Goal: Information Seeking & Learning: Learn about a topic

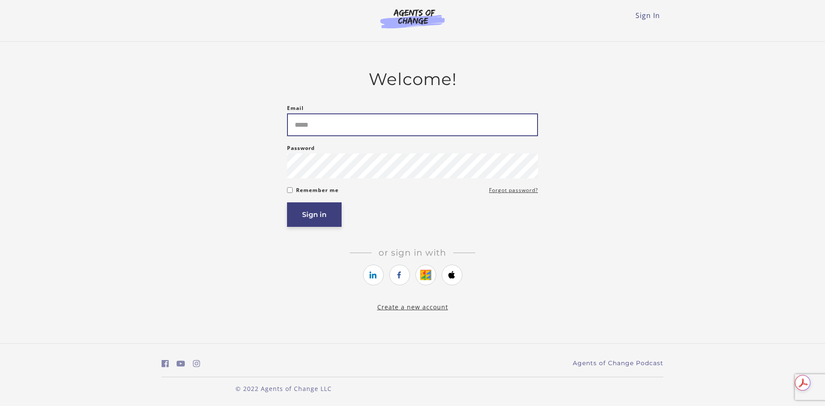
type input "**********"
click at [302, 212] on button "Sign in" at bounding box center [314, 214] width 55 height 24
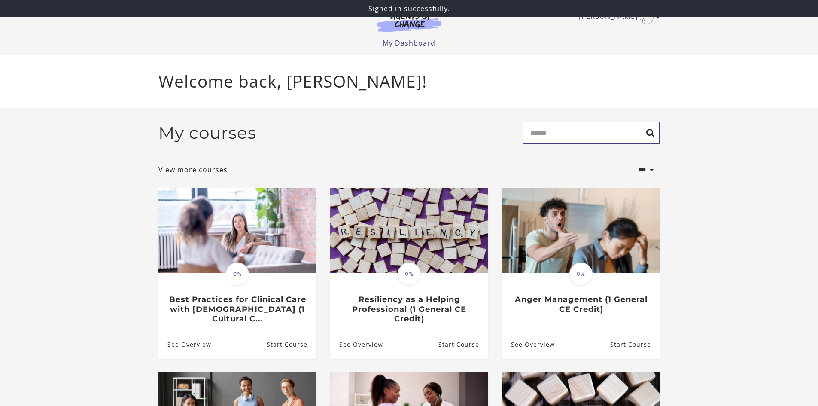
click at [553, 135] on input "Search" at bounding box center [591, 133] width 137 height 23
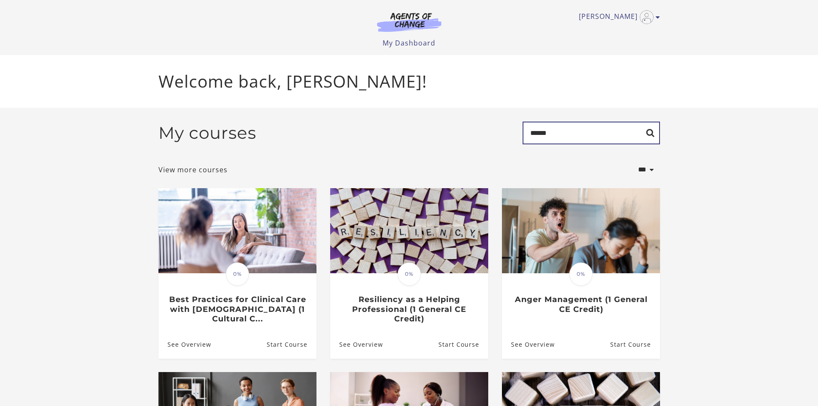
type input "******"
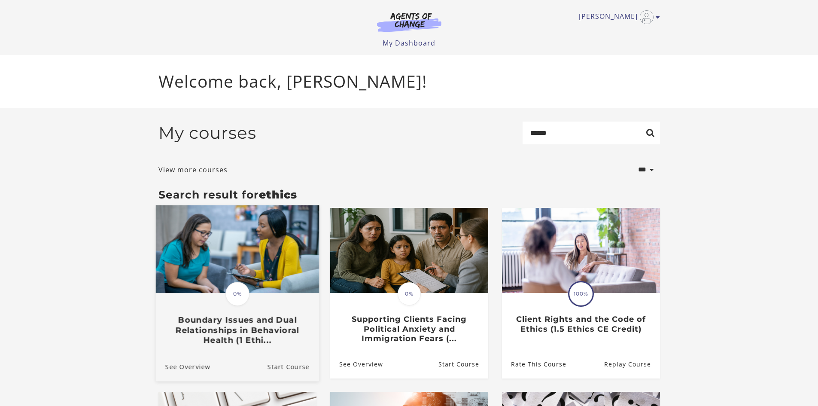
click at [203, 330] on h3 "Boundary Issues and Dual Relationships in Behavioral Health (1 Ethi..." at bounding box center [237, 330] width 144 height 30
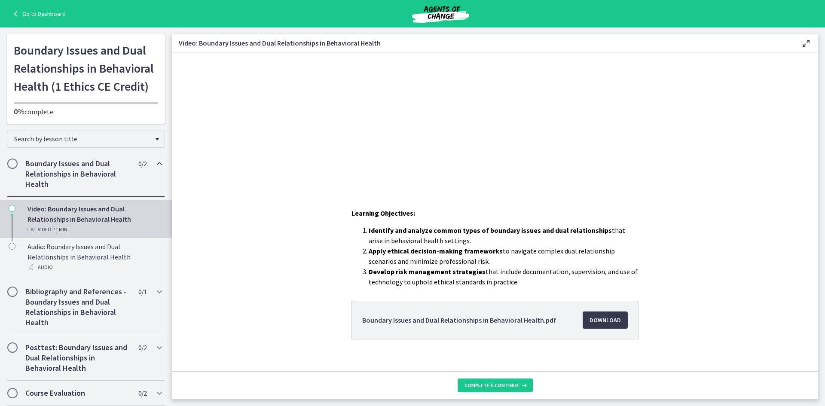
scroll to position [127, 0]
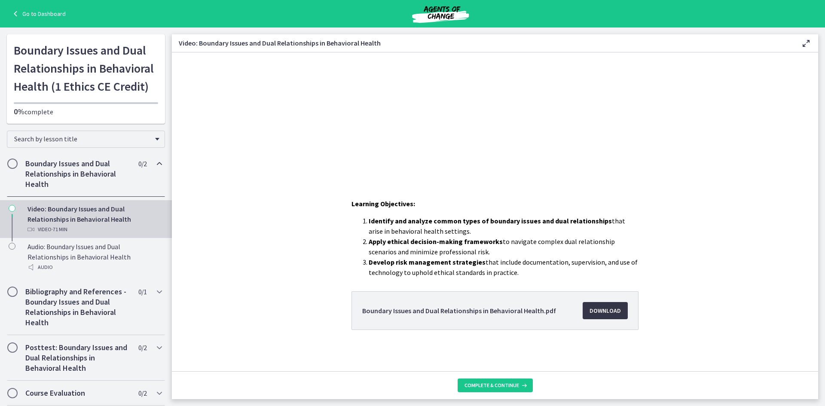
click at [590, 307] on span "Download Opens in a new window" at bounding box center [604, 310] width 31 height 10
click at [484, 384] on span "Complete & continue" at bounding box center [491, 385] width 55 height 7
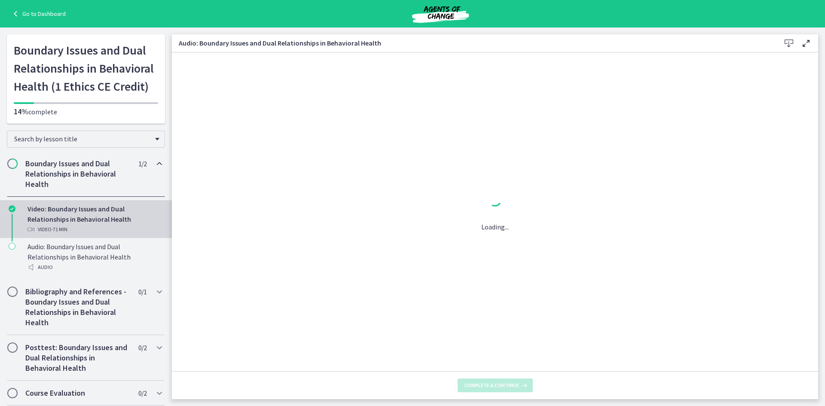
scroll to position [0, 0]
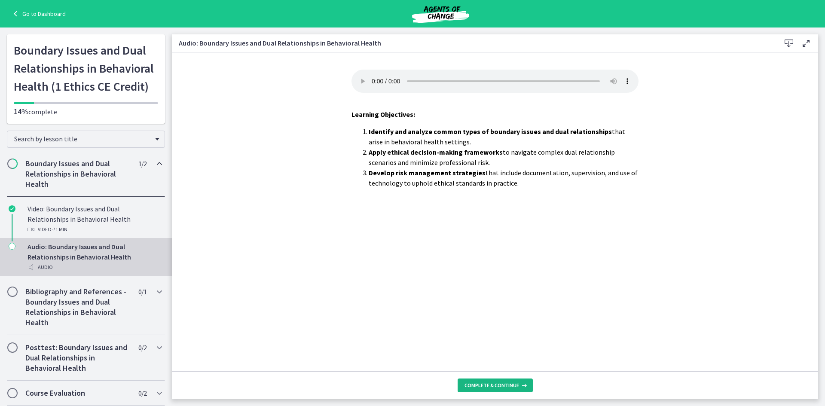
click at [498, 388] on span "Complete & continue" at bounding box center [491, 385] width 55 height 7
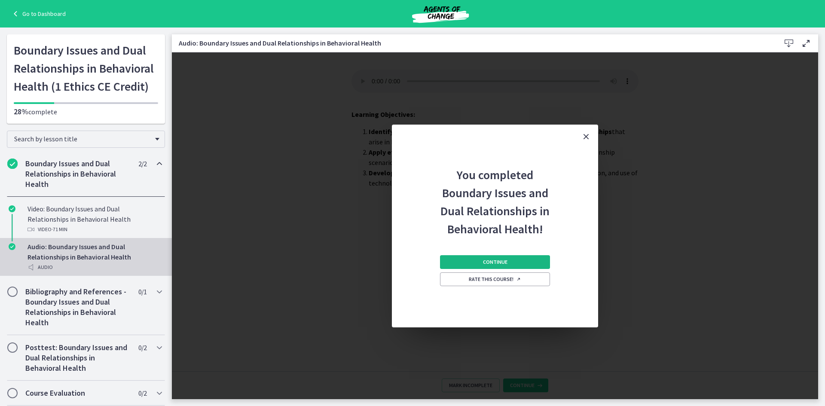
click at [478, 262] on button "Continue" at bounding box center [495, 262] width 110 height 14
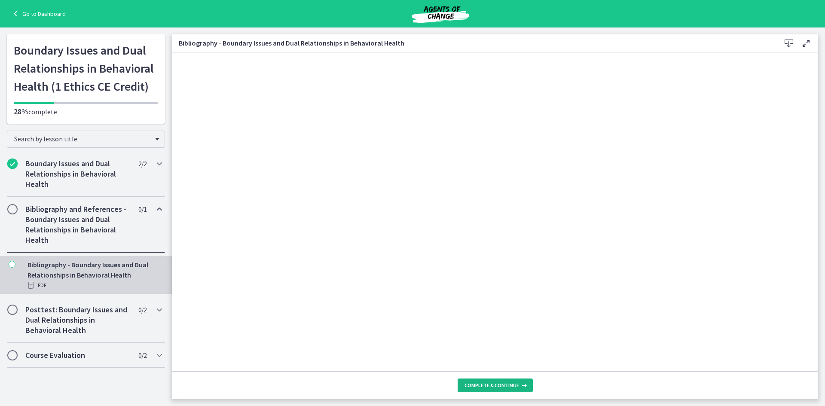
click at [489, 383] on span "Complete & continue" at bounding box center [491, 385] width 55 height 7
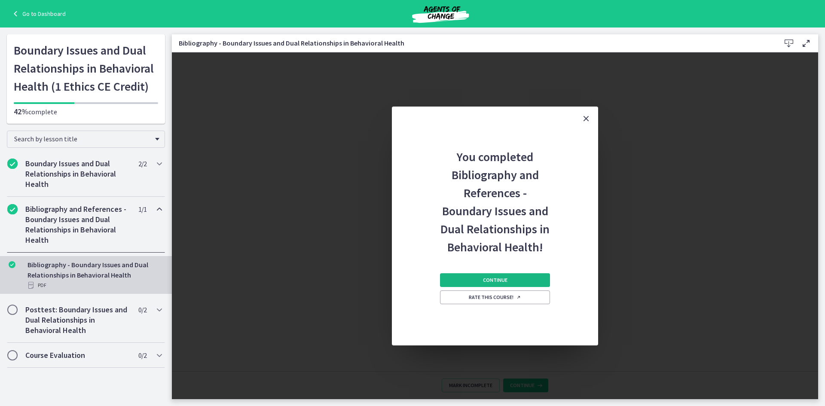
click at [480, 282] on button "Continue" at bounding box center [495, 280] width 110 height 14
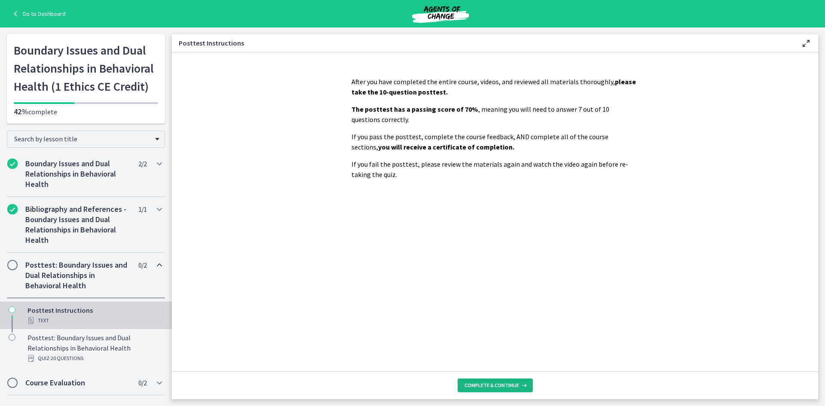
click at [479, 383] on span "Complete & continue" at bounding box center [491, 385] width 55 height 7
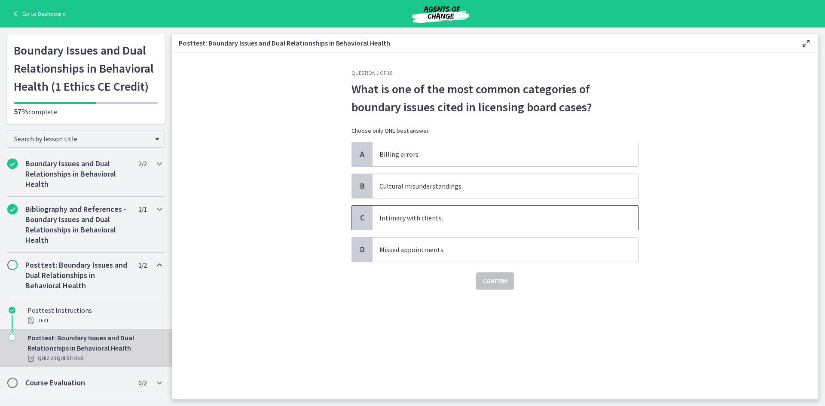
click at [359, 220] on span "C" at bounding box center [362, 218] width 10 height 10
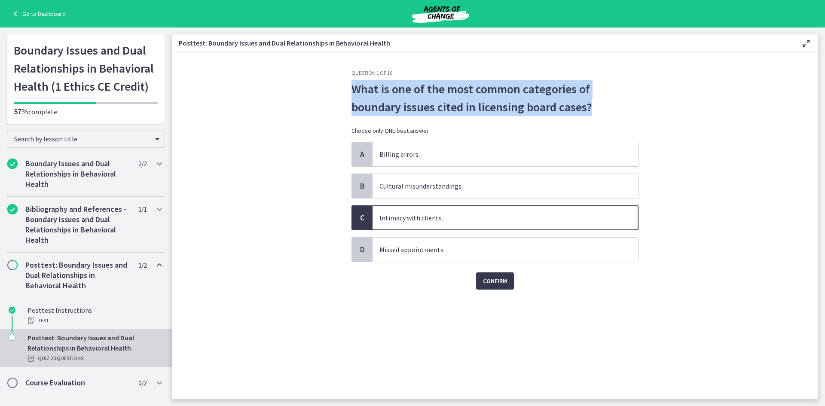
drag, startPoint x: 348, startPoint y: 85, endPoint x: 606, endPoint y: 110, distance: 258.9
click at [606, 110] on div "Question 1 of 10 What is one of the most common categories of boundary issues c…" at bounding box center [495, 235] width 301 height 330
copy span "What is one of the most common categories of boundary issues cited in licensing…"
click at [489, 281] on span "Confirm" at bounding box center [495, 281] width 24 height 10
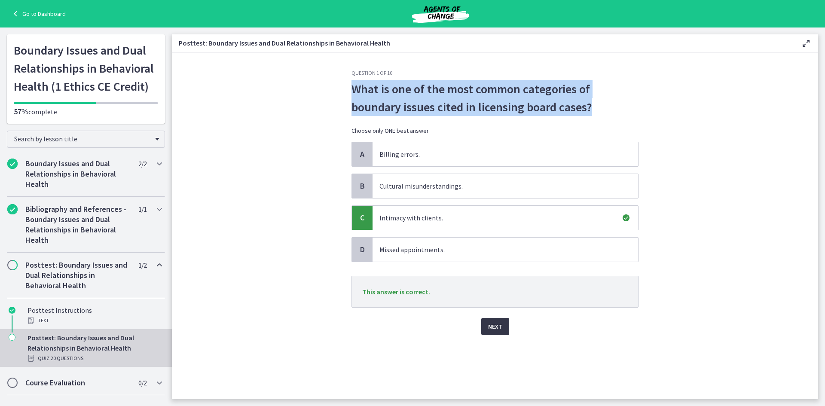
click at [492, 323] on span "Next" at bounding box center [495, 326] width 14 height 10
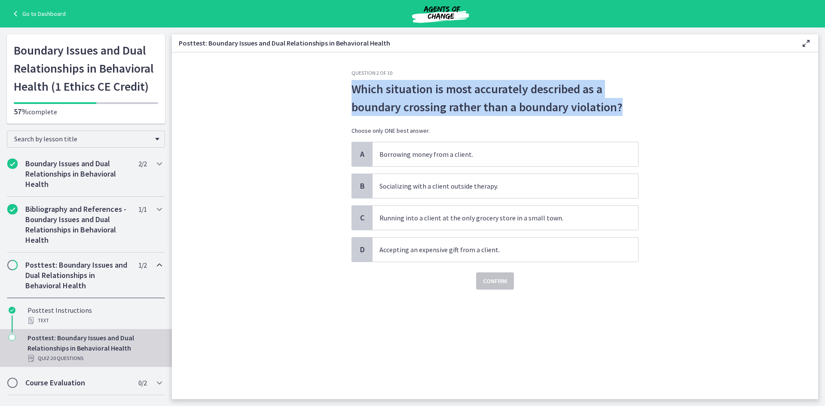
drag, startPoint x: 345, startPoint y: 94, endPoint x: 634, endPoint y: 105, distance: 289.4
click at [634, 105] on div "Question 2 of 10 Which situation is most accurately described as a boundary cro…" at bounding box center [495, 235] width 301 height 330
copy span "Which situation is most accurately described as a boundary crossing rather than…"
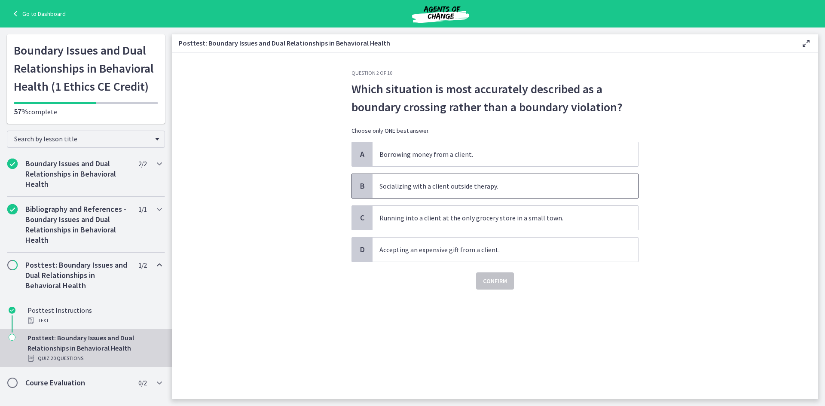
click at [389, 185] on span "Socializing with a client outside therapy." at bounding box center [506, 186] width 266 height 24
click at [491, 283] on span "Confirm" at bounding box center [495, 281] width 24 height 10
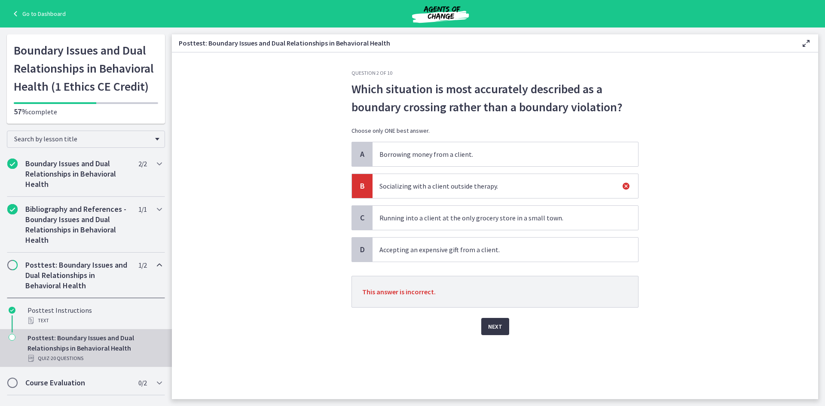
click at [493, 327] on span "Next" at bounding box center [495, 326] width 14 height 10
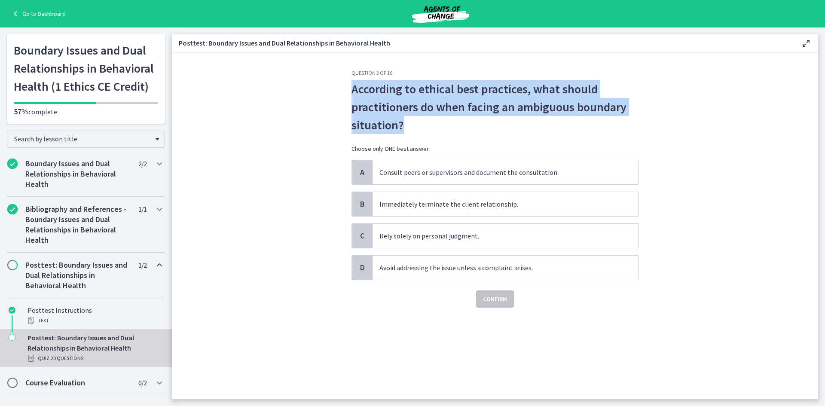
drag, startPoint x: 346, startPoint y: 90, endPoint x: 467, endPoint y: 119, distance: 124.5
click at [467, 119] on section "Question 3 of 10 According to ethical best practices, what should practitioners…" at bounding box center [495, 225] width 646 height 347
copy span "According to ethical best practices, what should practitioners do when facing a…"
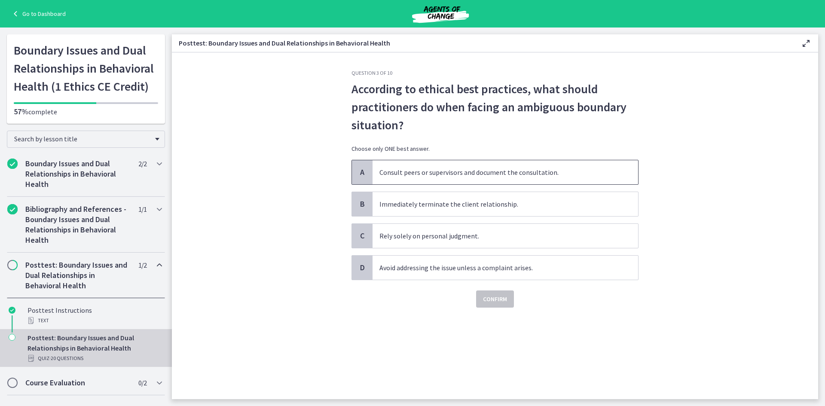
click at [431, 172] on span "Consult peers or supervisors and document the consultation." at bounding box center [506, 172] width 266 height 24
click at [491, 300] on span "Confirm" at bounding box center [495, 299] width 24 height 10
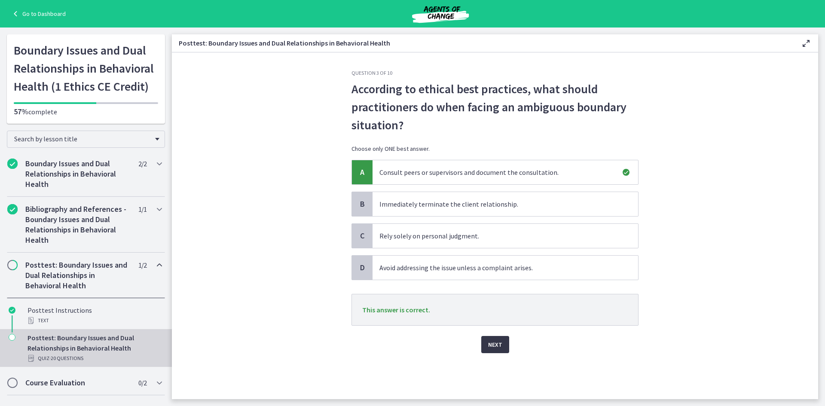
click at [491, 342] on span "Next" at bounding box center [495, 344] width 14 height 10
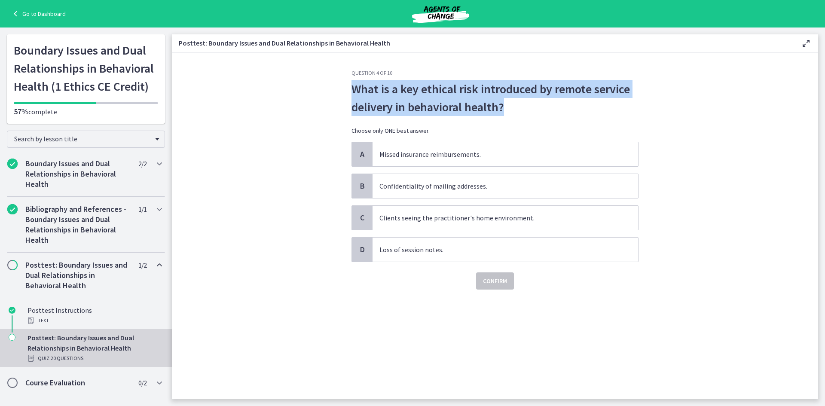
drag, startPoint x: 351, startPoint y: 89, endPoint x: 506, endPoint y: 101, distance: 155.1
click at [506, 101] on span "What is a key ethical risk introduced by remote service delivery in behavioral …" at bounding box center [494, 98] width 287 height 36
copy span "What is a key ethical risk introduced by remote service delivery in behavioral …"
click at [314, 80] on section "Question 4 of 10 What is a key ethical risk introduced by remote service delive…" at bounding box center [495, 225] width 646 height 347
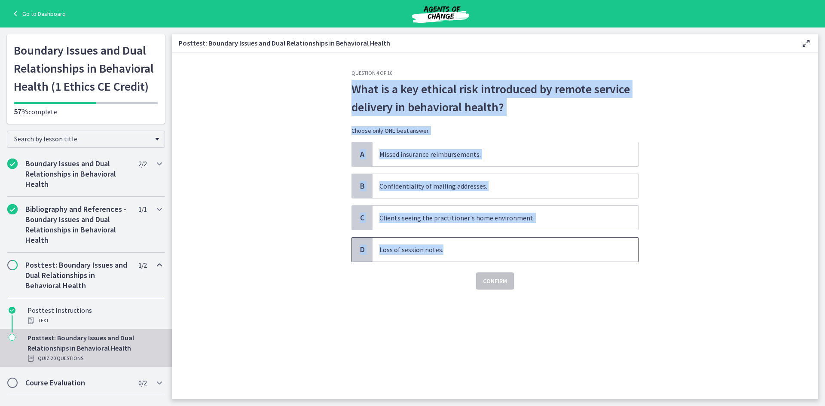
drag, startPoint x: 345, startPoint y: 82, endPoint x: 602, endPoint y: 252, distance: 307.7
click at [602, 252] on div "Question 4 of 10 What is a key ethical risk introduced by remote service delive…" at bounding box center [495, 235] width 301 height 330
copy div "What is a key ethical risk introduced by remote service delivery in behavioral …"
click at [389, 256] on span "Loss of session notes." at bounding box center [506, 250] width 266 height 24
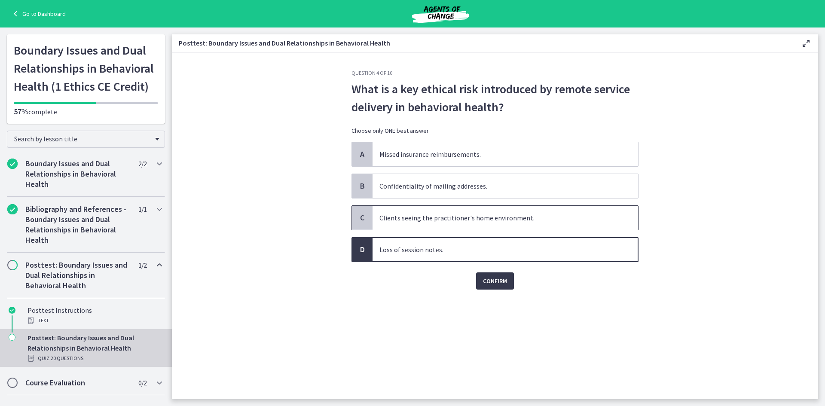
click at [400, 226] on span "Clients seeing the practitioner's home environment." at bounding box center [506, 218] width 266 height 24
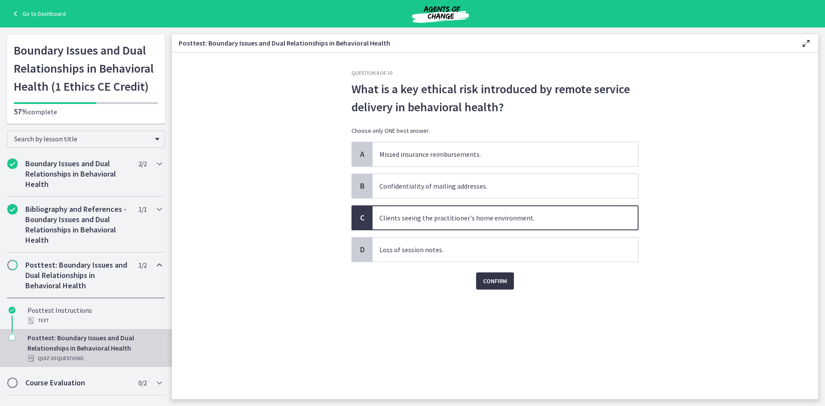
click at [493, 280] on span "Confirm" at bounding box center [495, 281] width 24 height 10
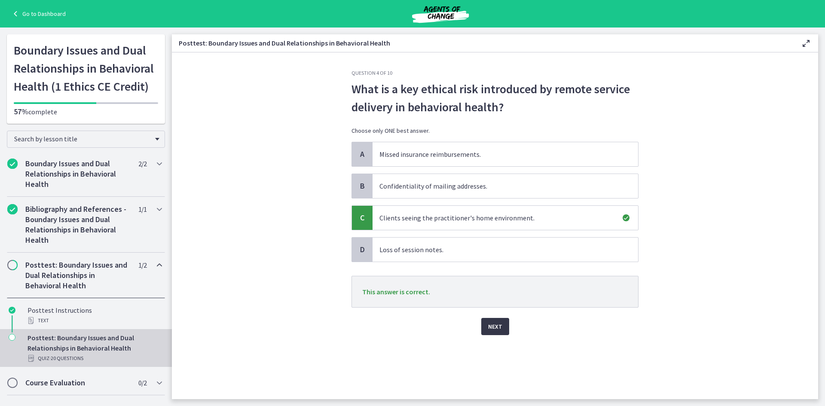
click at [503, 327] on button "Next" at bounding box center [495, 326] width 28 height 17
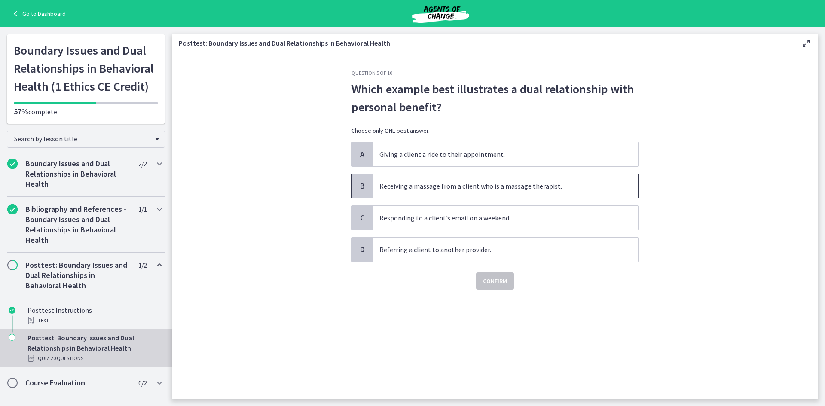
click at [394, 188] on span "Receiving a massage from a client who is a massage therapist." at bounding box center [506, 186] width 266 height 24
click at [494, 283] on span "Confirm" at bounding box center [495, 281] width 24 height 10
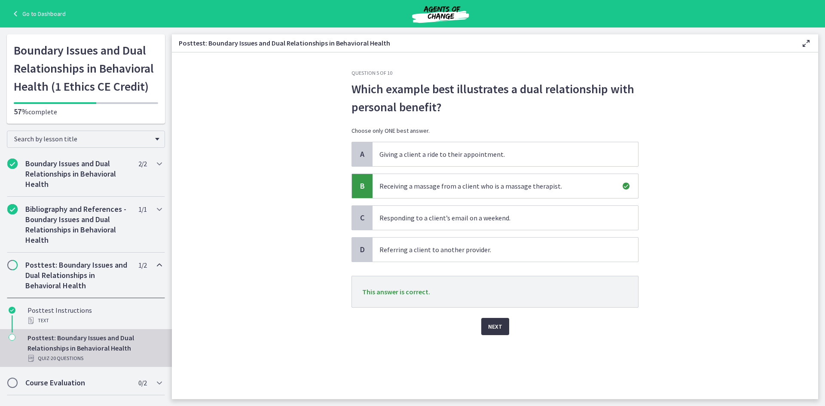
click at [497, 330] on span "Next" at bounding box center [495, 326] width 14 height 10
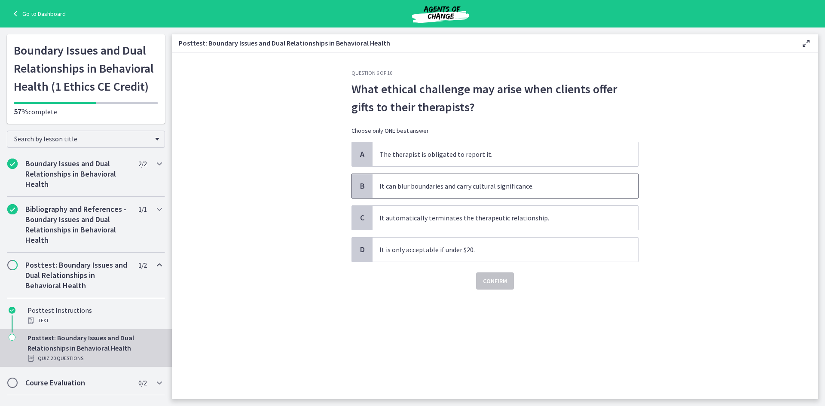
click at [418, 190] on span "It can blur boundaries and carry cultural significance." at bounding box center [506, 186] width 266 height 24
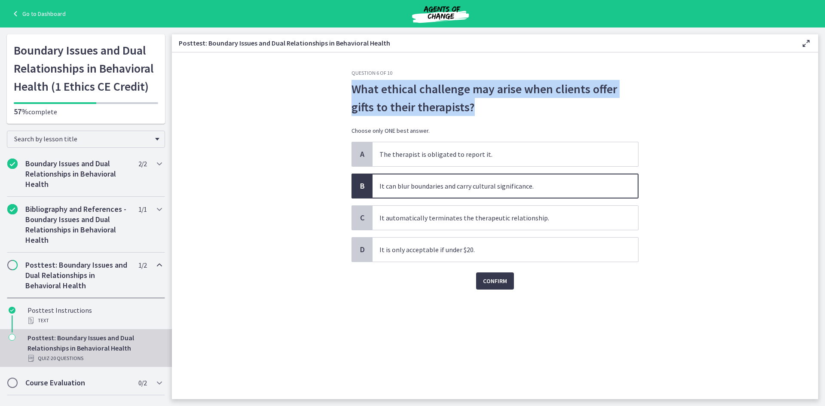
drag, startPoint x: 351, startPoint y: 87, endPoint x: 483, endPoint y: 105, distance: 133.1
click at [483, 105] on div "Question 6 of 10 What ethical challenge may arise when clients offer gifts to t…" at bounding box center [495, 235] width 301 height 330
copy span "What ethical challenge may arise when clients offer gifts to their therapists?"
click at [500, 281] on span "Confirm" at bounding box center [495, 281] width 24 height 10
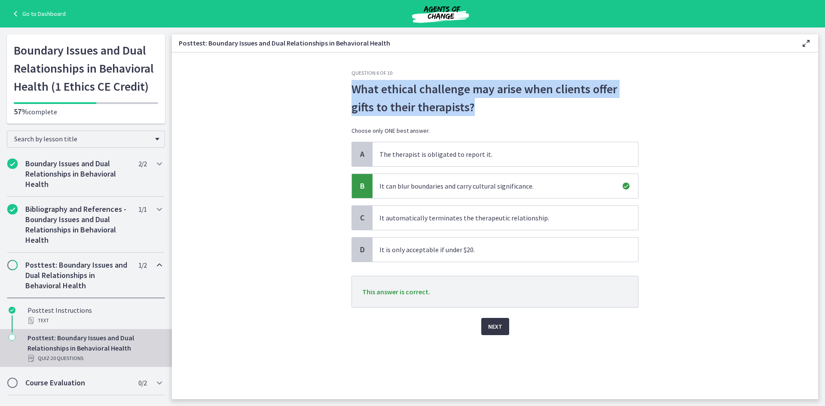
click at [495, 328] on span "Next" at bounding box center [495, 326] width 14 height 10
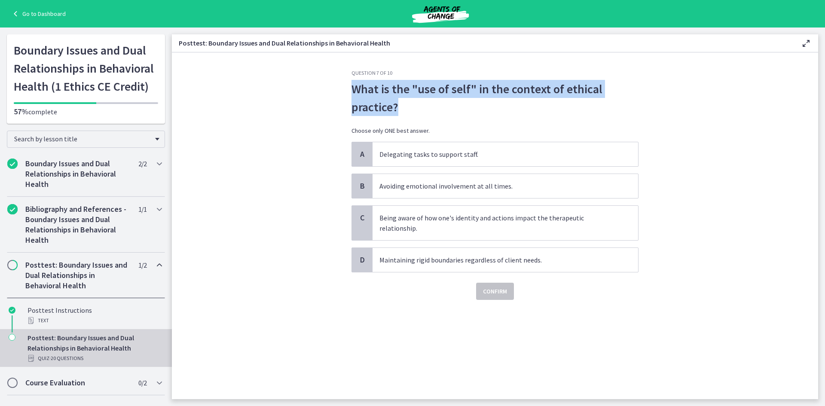
drag, startPoint x: 354, startPoint y: 88, endPoint x: 403, endPoint y: 107, distance: 52.8
click at [403, 107] on span "What is the "use of self" in the context of ethical practice?" at bounding box center [494, 98] width 287 height 36
copy span "What is the "use of self" in the context of ethical practice?"
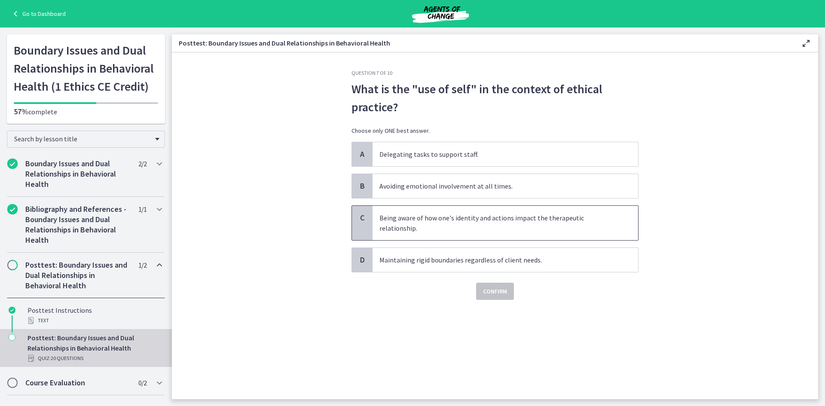
click at [437, 223] on span "Being aware of how one's identity and actions impact the therapeutic relationsh…" at bounding box center [506, 223] width 266 height 34
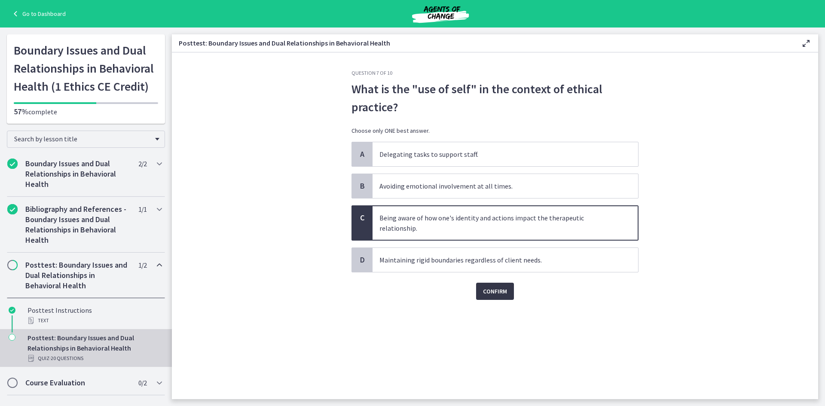
click at [501, 295] on span "Confirm" at bounding box center [495, 291] width 24 height 10
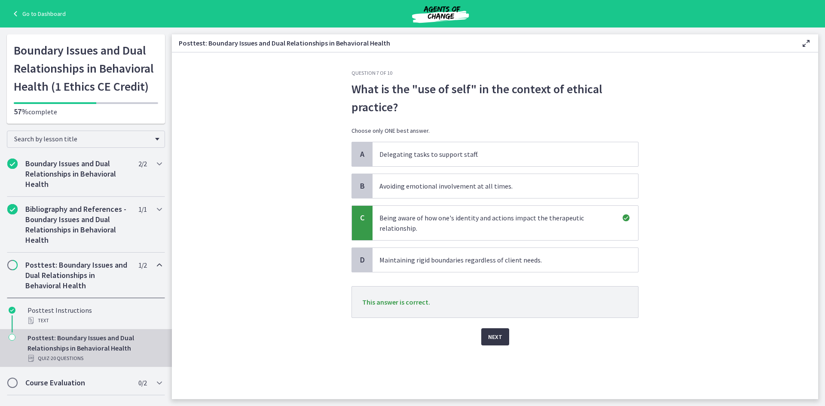
click at [503, 338] on button "Next" at bounding box center [495, 336] width 28 height 17
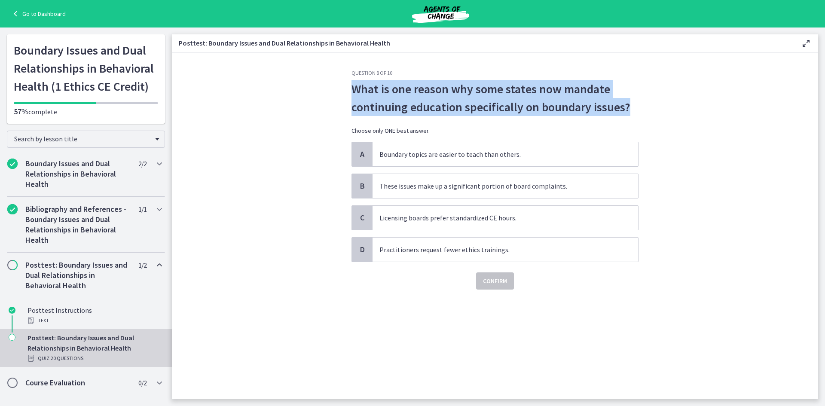
drag, startPoint x: 350, startPoint y: 89, endPoint x: 642, endPoint y: 101, distance: 292.8
click at [642, 101] on div "Question 8 of 10 What is one reason why some states now mandate continuing educ…" at bounding box center [495, 235] width 301 height 330
copy span "What is one reason why some states now mandate continuing education specificall…"
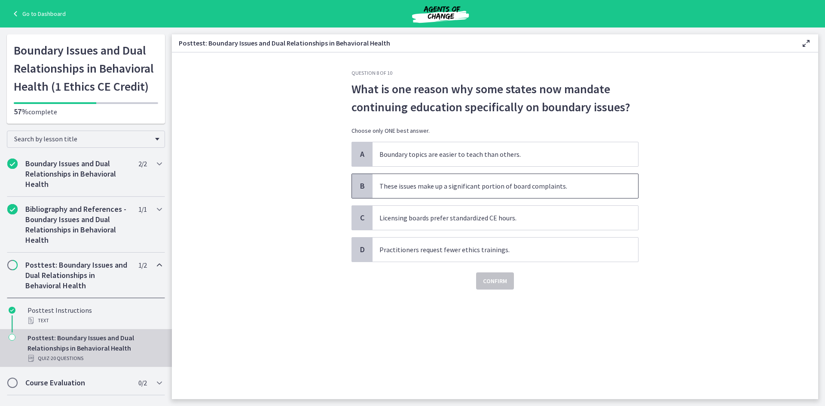
click at [431, 186] on span "These issues make up a significant portion of board complaints." at bounding box center [506, 186] width 266 height 24
click at [487, 276] on button "Confirm" at bounding box center [495, 280] width 38 height 17
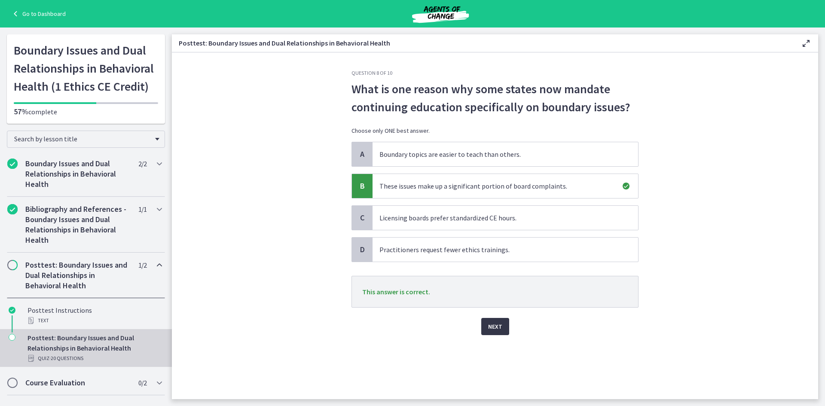
click at [486, 323] on button "Next" at bounding box center [495, 326] width 28 height 17
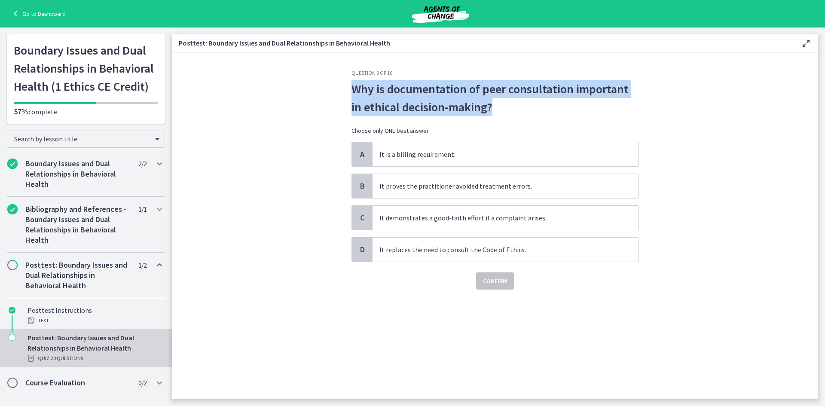
drag, startPoint x: 351, startPoint y: 86, endPoint x: 514, endPoint y: 107, distance: 165.0
click at [514, 107] on div "Question 9 of 10 Why is documentation of peer consultation important in ethical…" at bounding box center [495, 235] width 301 height 330
copy span "Why is documentation of peer consultation important in ethical decision-making?"
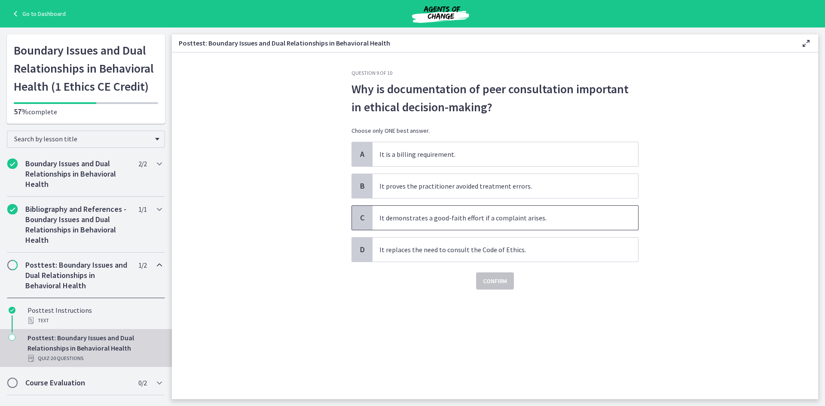
click at [406, 212] on span "It demonstrates a good-faith effort if a complaint arises." at bounding box center [506, 218] width 266 height 24
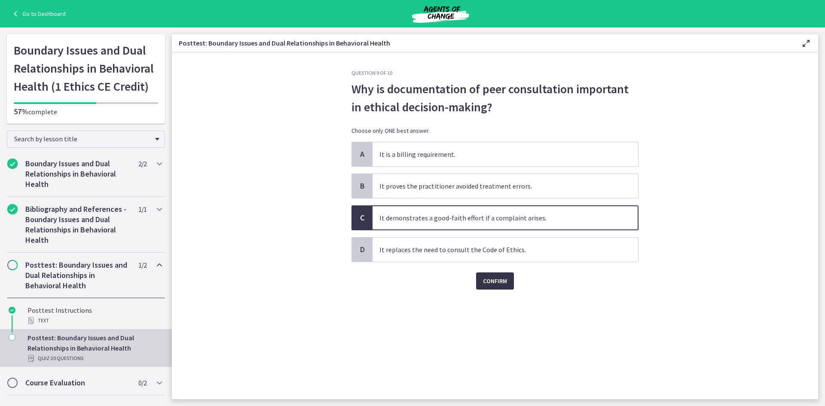
click at [491, 280] on span "Confirm" at bounding box center [495, 281] width 24 height 10
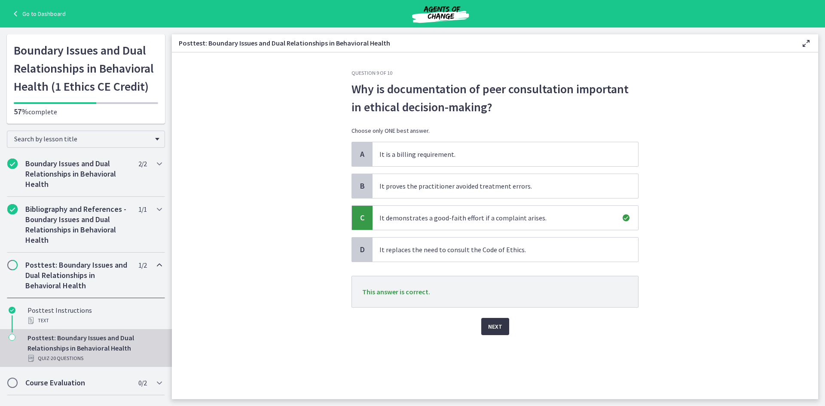
click at [494, 320] on button "Next" at bounding box center [495, 326] width 28 height 17
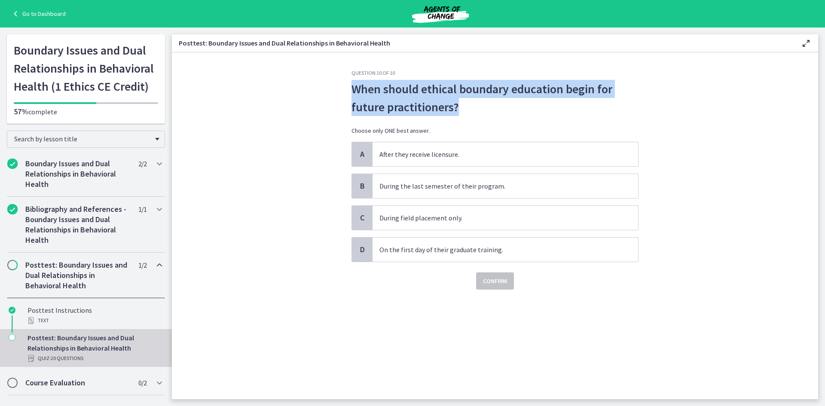
drag, startPoint x: 352, startPoint y: 89, endPoint x: 474, endPoint y: 100, distance: 123.0
click at [474, 100] on span "When should ethical boundary education begin for future practitioners?" at bounding box center [494, 98] width 287 height 36
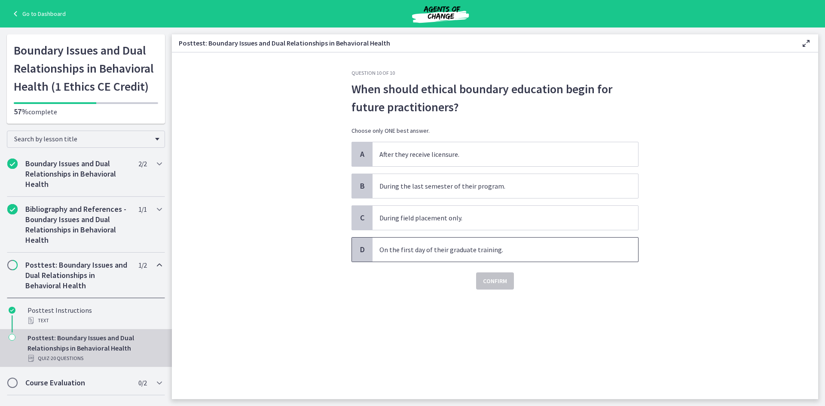
click at [452, 252] on span "On the first day of their graduate training." at bounding box center [506, 250] width 266 height 24
click at [491, 279] on span "Confirm" at bounding box center [495, 281] width 24 height 10
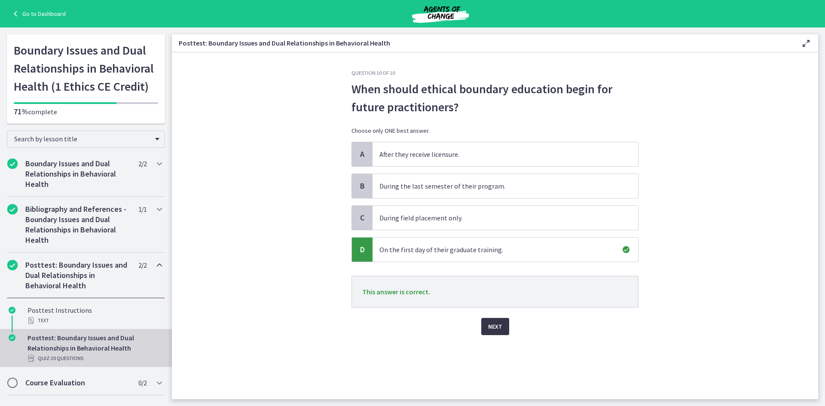
click at [488, 324] on button "Next" at bounding box center [495, 326] width 28 height 17
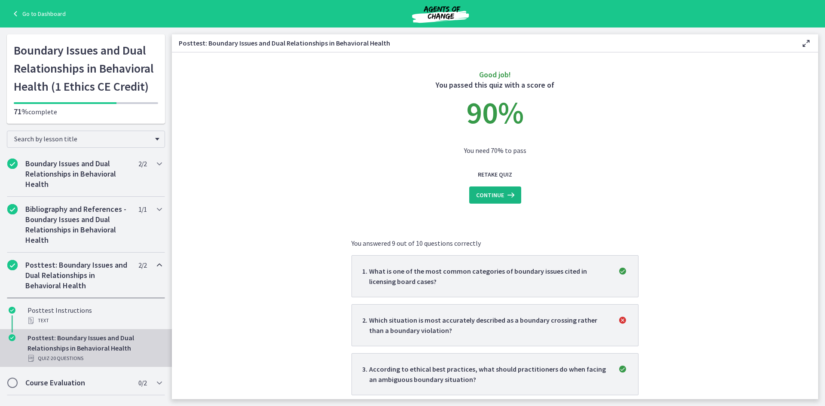
click at [487, 193] on span "Continue" at bounding box center [490, 195] width 28 height 10
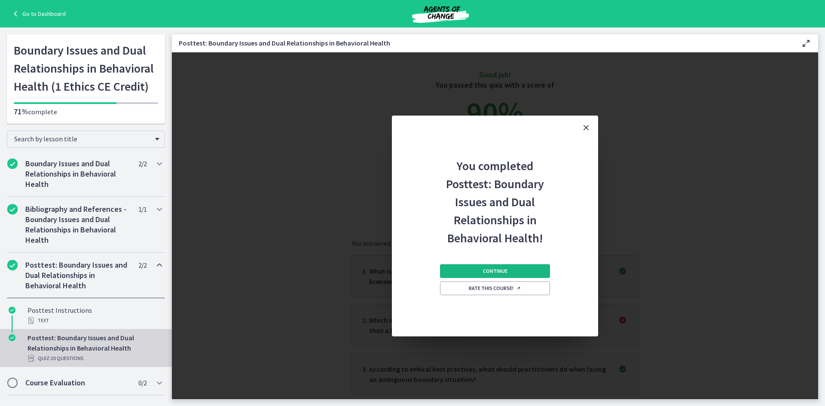
click at [504, 271] on span "Continue" at bounding box center [495, 271] width 24 height 7
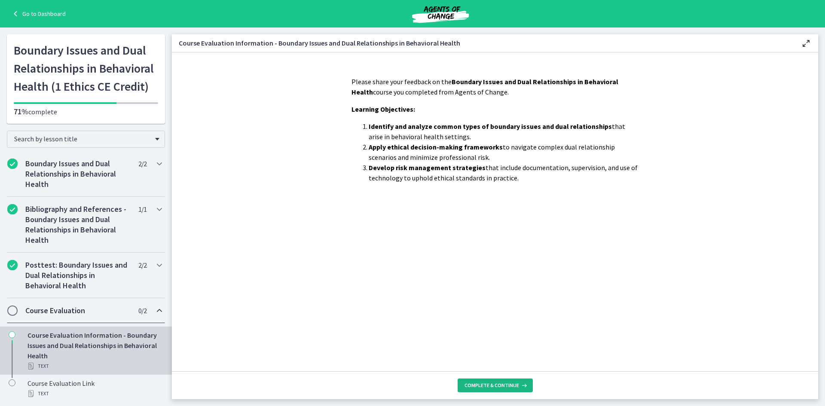
click at [473, 387] on span "Complete & continue" at bounding box center [491, 385] width 55 height 7
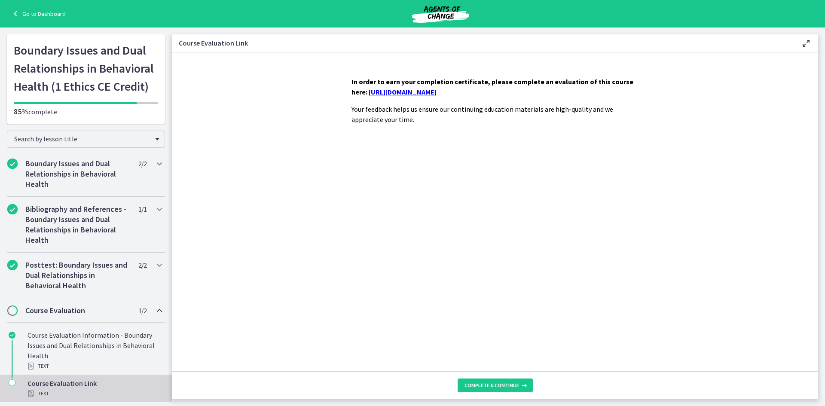
click at [398, 92] on link "https://forms.gle/NnkUHFmXDPTH9sYm8" at bounding box center [403, 92] width 68 height 9
click at [486, 382] on span "Complete & continue" at bounding box center [491, 385] width 55 height 7
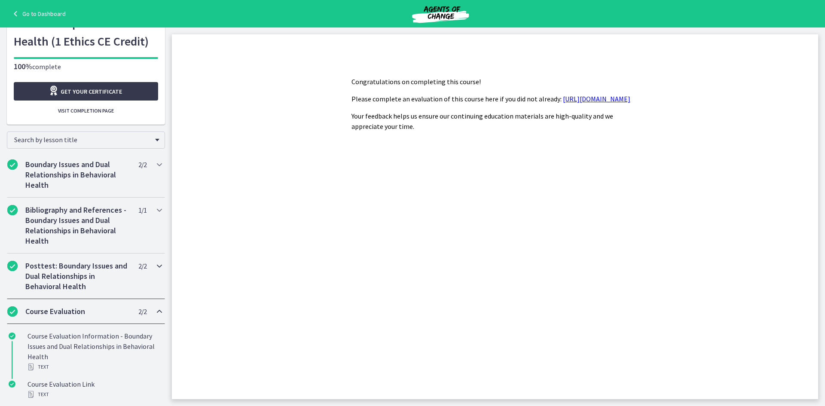
scroll to position [46, 0]
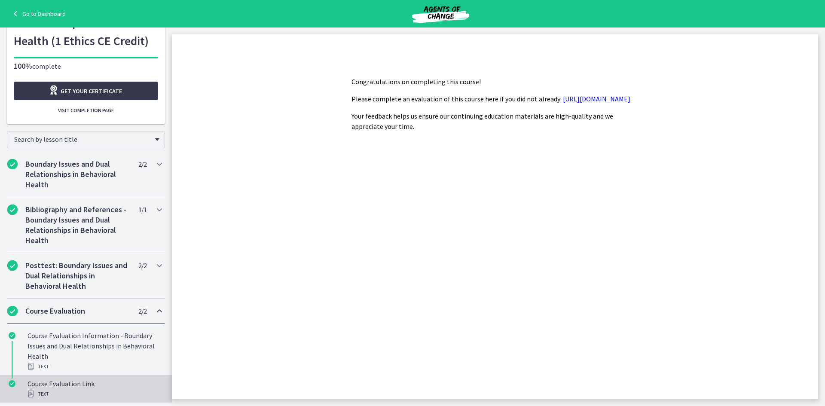
click at [55, 386] on div "Course Evaluation Link Text" at bounding box center [94, 389] width 134 height 21
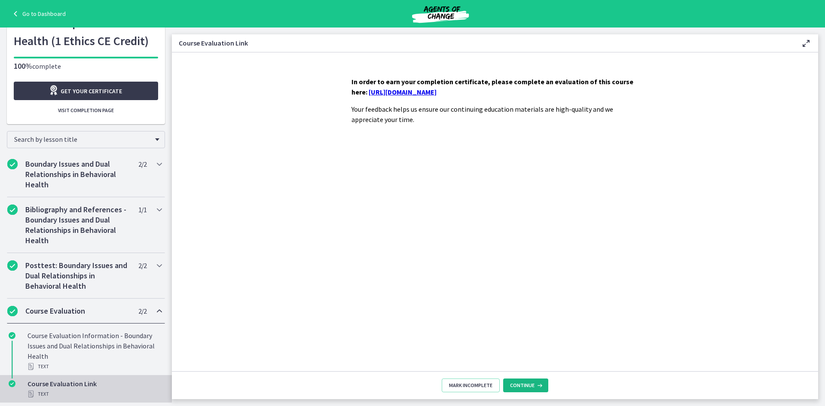
click at [532, 386] on span "Continue" at bounding box center [522, 385] width 24 height 7
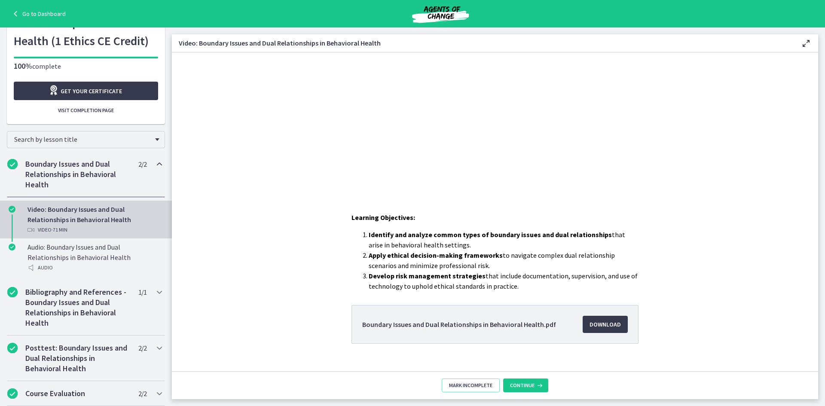
scroll to position [127, 0]
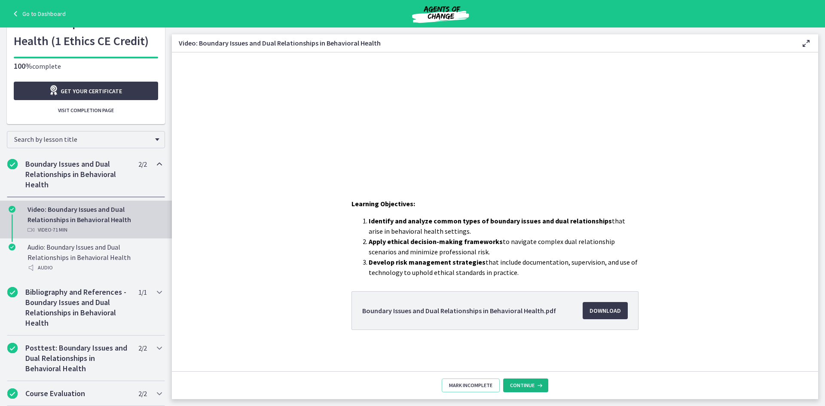
click at [516, 384] on span "Continue" at bounding box center [522, 385] width 24 height 7
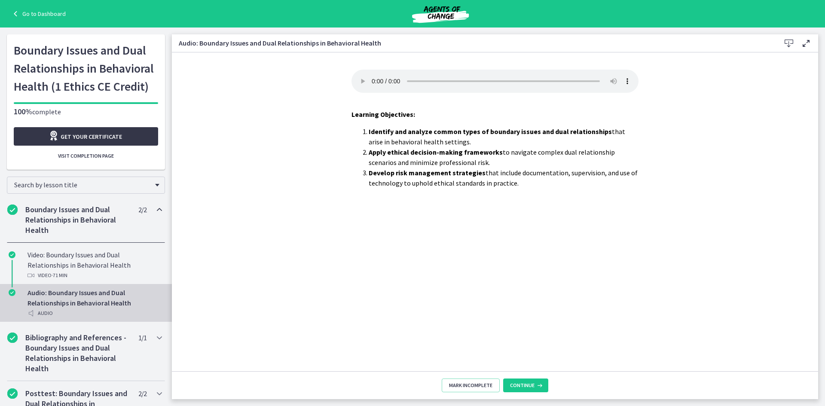
click at [80, 136] on span "Get your certificate" at bounding box center [91, 136] width 61 height 10
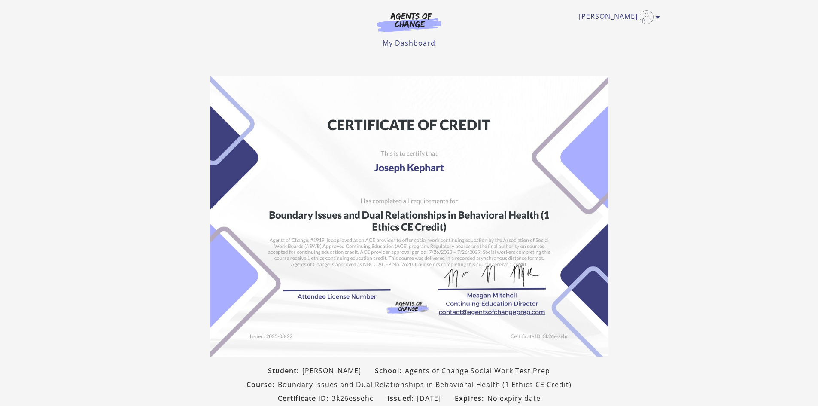
drag, startPoint x: 406, startPoint y: 142, endPoint x: 667, endPoint y: 162, distance: 262.4
click at [664, 179] on section "Student: [PERSON_NAME] School: Agents of Change Social Work Test Prep Course: B…" at bounding box center [409, 257] width 818 height 377
click at [656, 16] on icon "Toggle menu" at bounding box center [658, 17] width 4 height 7
click at [520, 52] on div "[PERSON_NAME] My Account Support Sign Out Toggle menu Menu My Dashboard My Acco…" at bounding box center [410, 27] width 516 height 55
click at [299, 44] on ul "My Dashboard My Account Support Sign Out" at bounding box center [410, 43] width 502 height 10
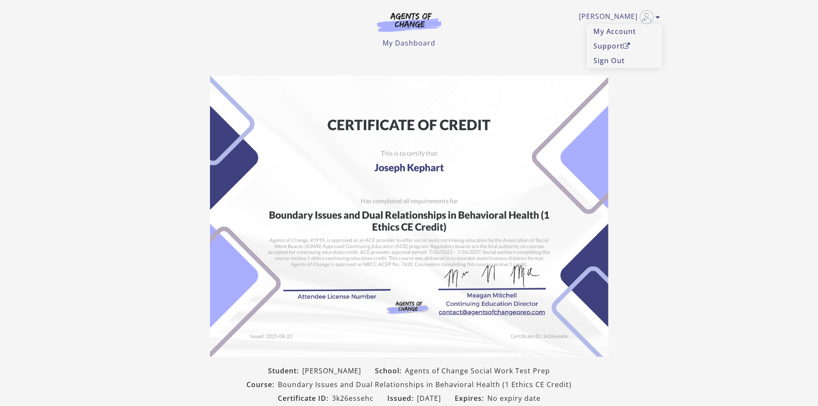
click at [707, 191] on section "Student: [PERSON_NAME] School: Agents of Change Social Work Test Prep Course: B…" at bounding box center [409, 257] width 818 height 377
click at [658, 15] on icon "Toggle menu" at bounding box center [658, 17] width 4 height 7
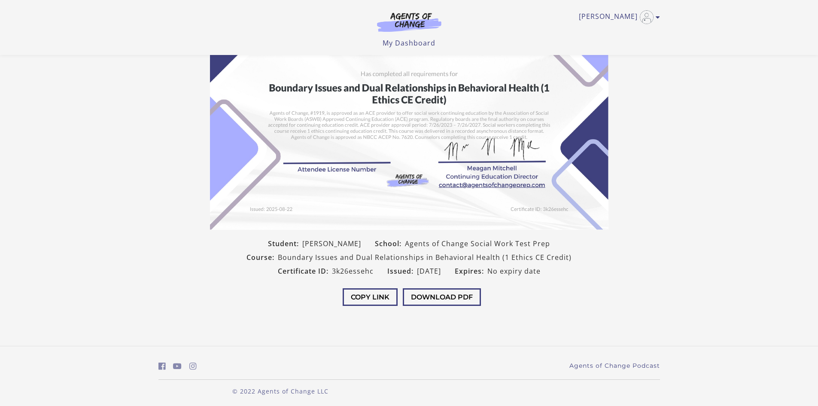
scroll to position [95, 0]
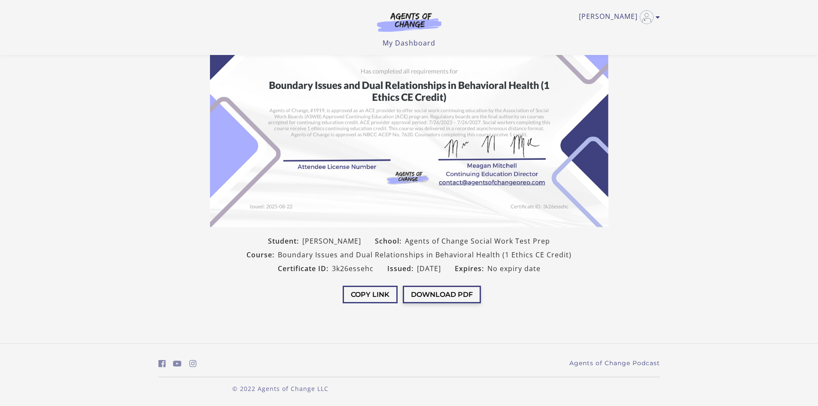
click at [423, 296] on button "Download PDF" at bounding box center [442, 295] width 78 height 18
